Goal: Find specific page/section: Find specific page/section

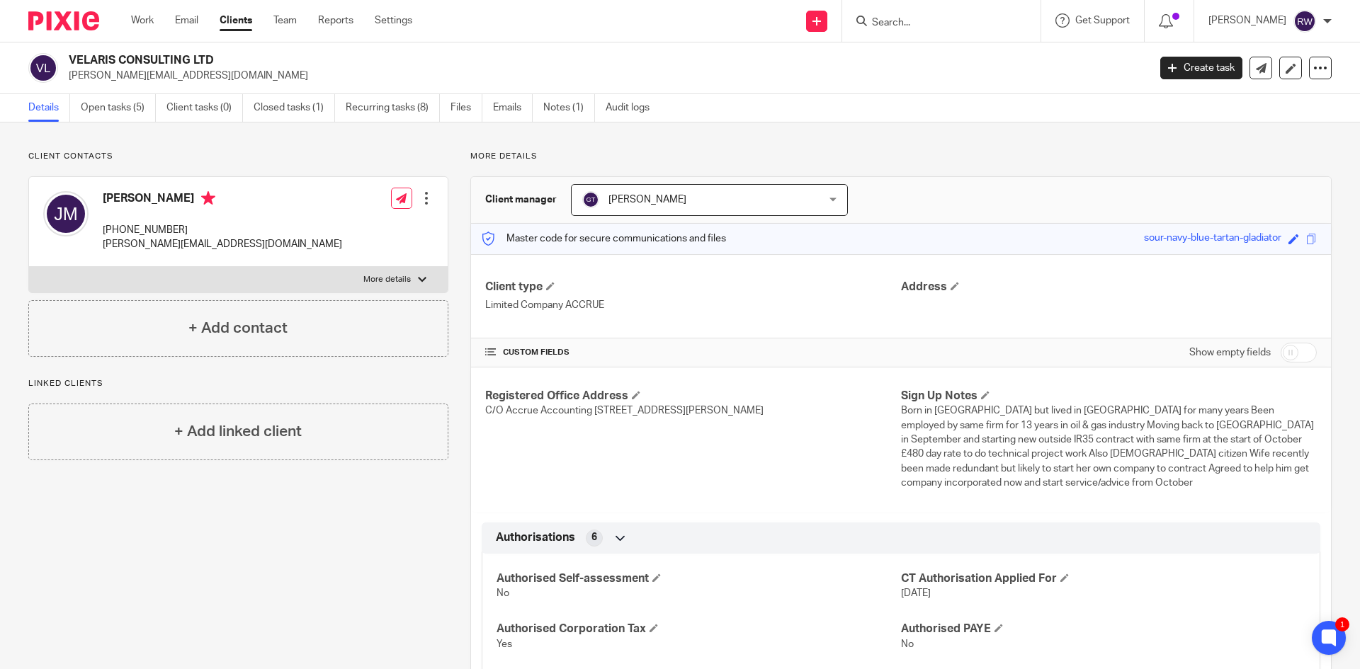
click at [923, 13] on form at bounding box center [945, 21] width 151 height 18
click at [907, 36] on div at bounding box center [941, 21] width 198 height 42
click at [914, 23] on input "Search" at bounding box center [933, 23] width 127 height 13
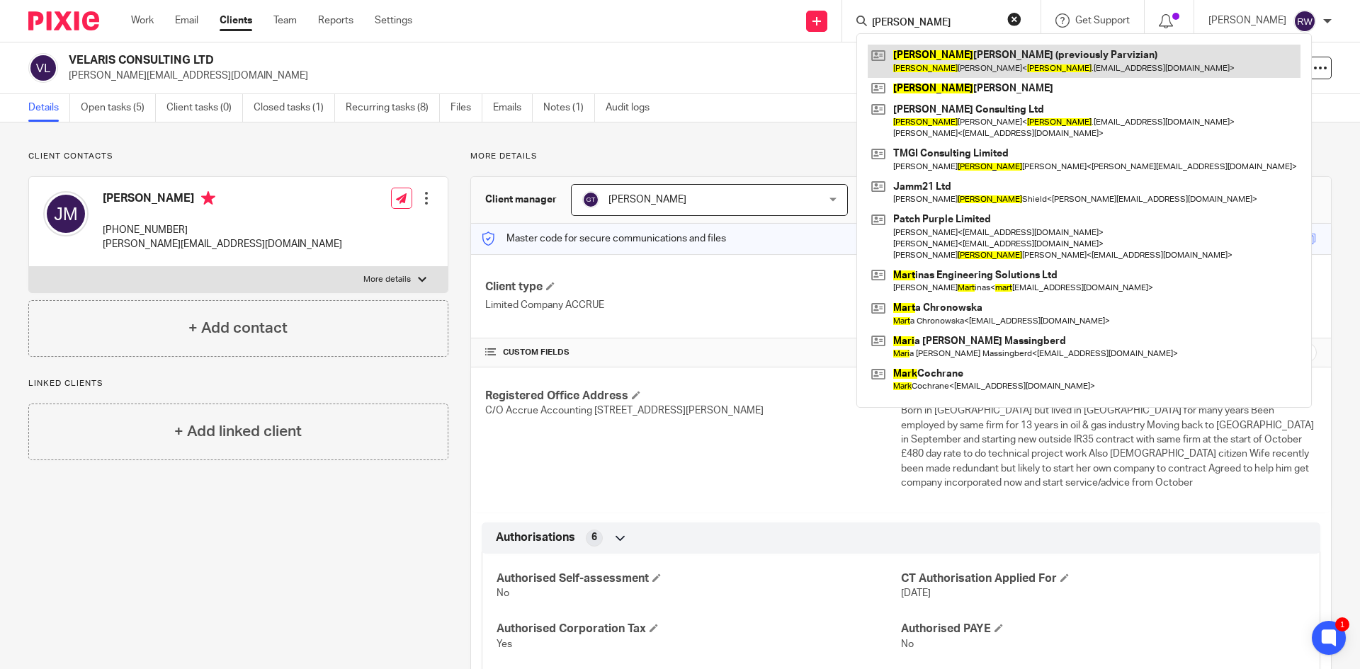
type input "mary"
click at [943, 52] on link at bounding box center [1084, 61] width 433 height 33
